Goal: Information Seeking & Learning: Learn about a topic

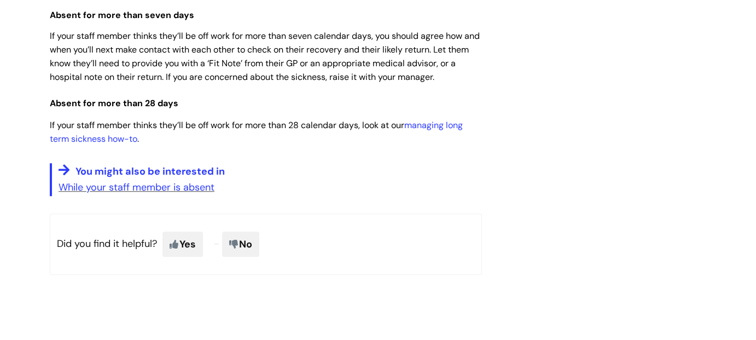
scroll to position [984, 0]
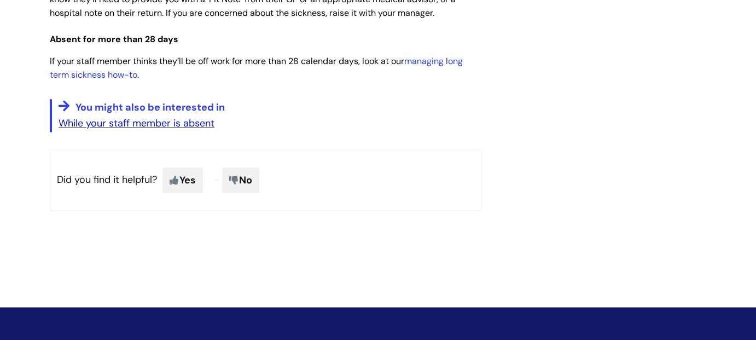
click at [202, 118] on link "While your staff member is absent" at bounding box center [137, 122] width 156 height 13
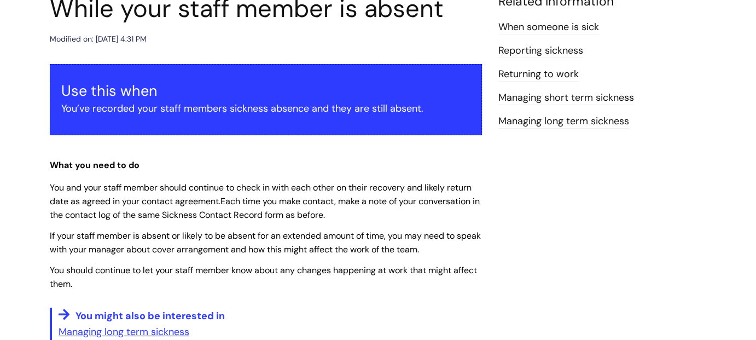
scroll to position [55, 0]
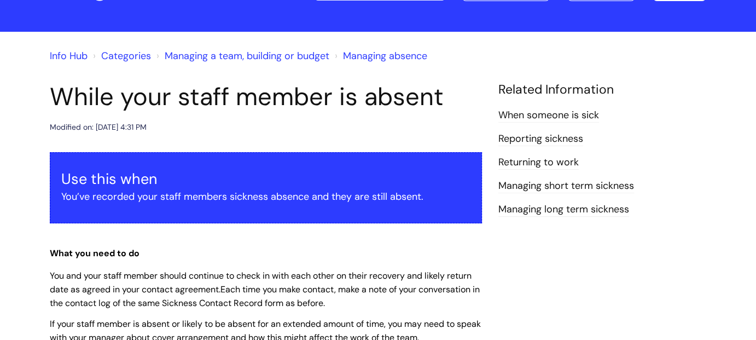
click at [550, 159] on link "Returning to work" at bounding box center [538, 162] width 80 height 14
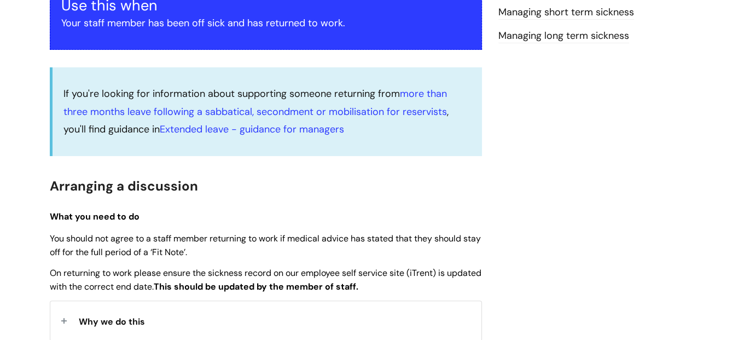
scroll to position [164, 0]
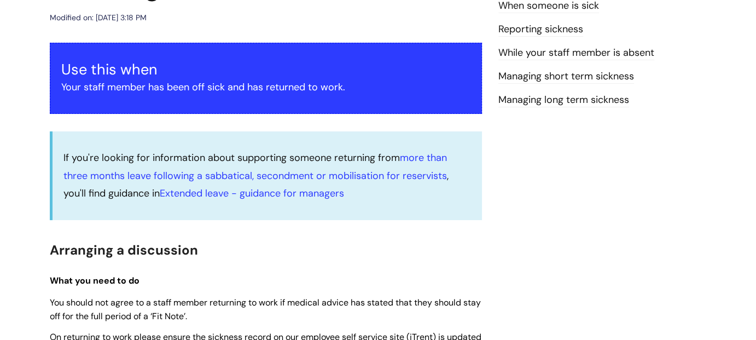
click at [525, 82] on link "Managing short term sickness" at bounding box center [566, 76] width 136 height 14
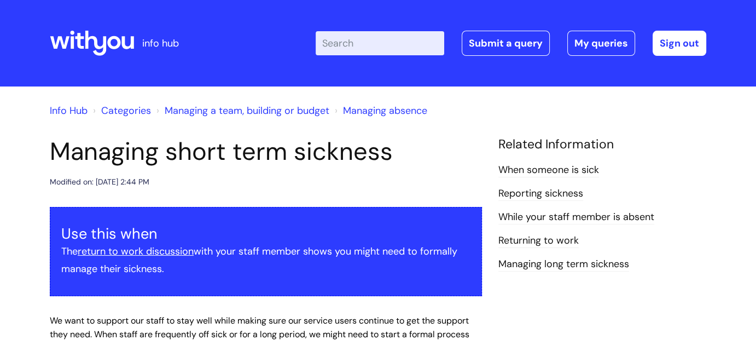
click at [548, 218] on link "While‌ ‌your‌ ‌staff‌ ‌member‌ ‌is‌ ‌absent‌" at bounding box center [576, 217] width 156 height 14
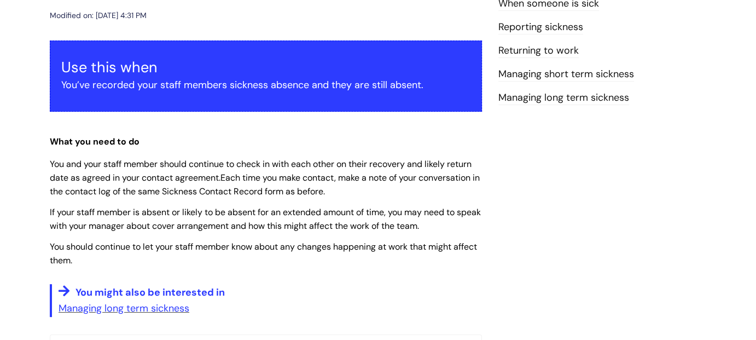
scroll to position [164, 0]
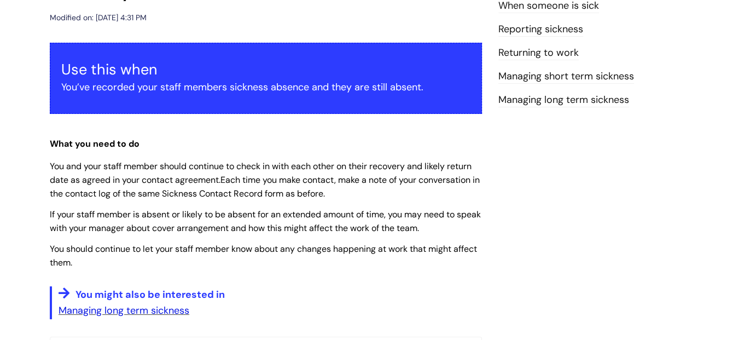
click at [163, 307] on link "Managing long term sickness" at bounding box center [124, 309] width 131 height 13
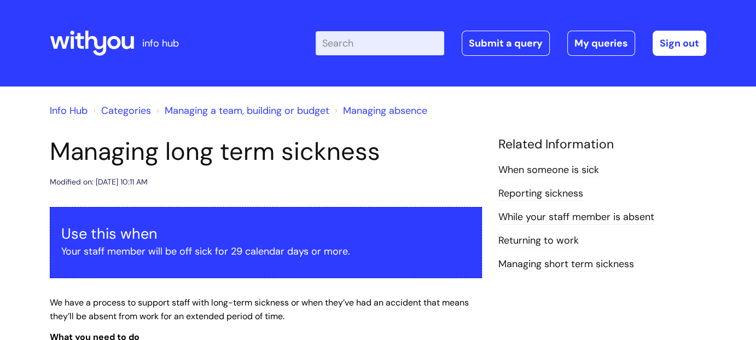
click at [563, 241] on link "Returning to work" at bounding box center [538, 240] width 80 height 14
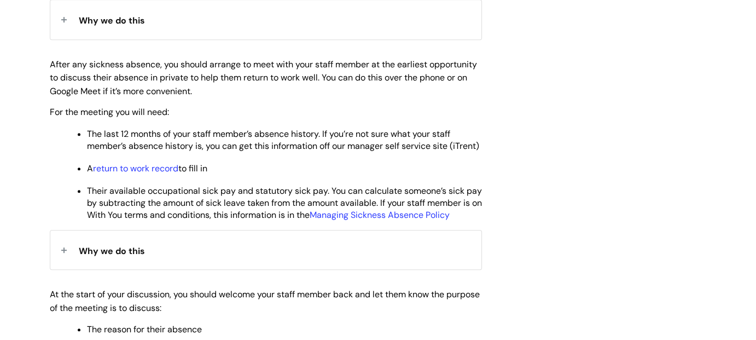
scroll to position [547, 0]
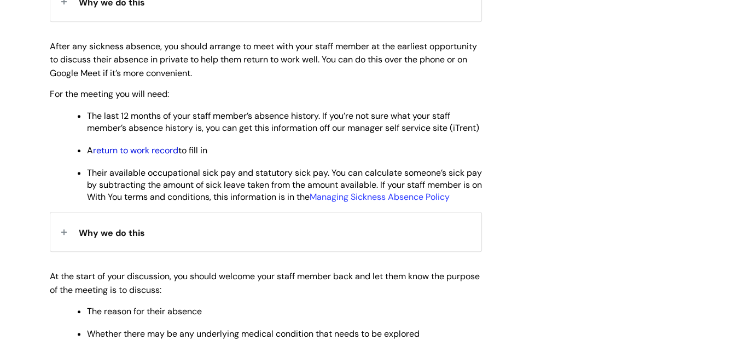
click at [145, 156] on link "return to work record" at bounding box center [135, 149] width 85 height 11
